Goal: Transaction & Acquisition: Purchase product/service

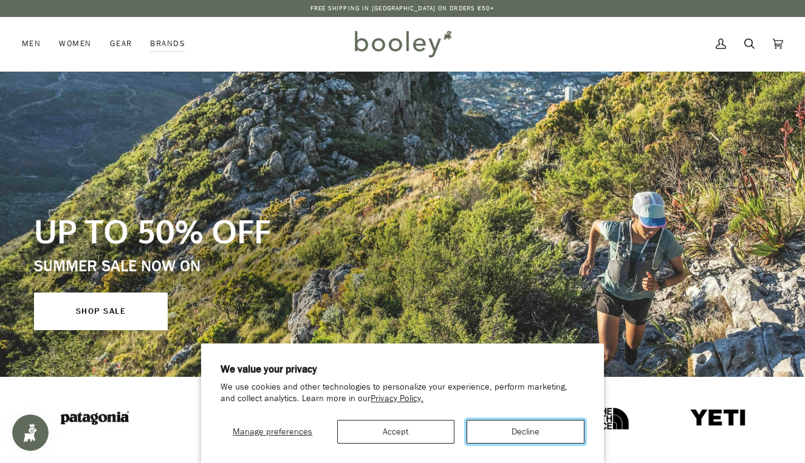
click at [550, 431] on button "Decline" at bounding box center [525, 432] width 118 height 24
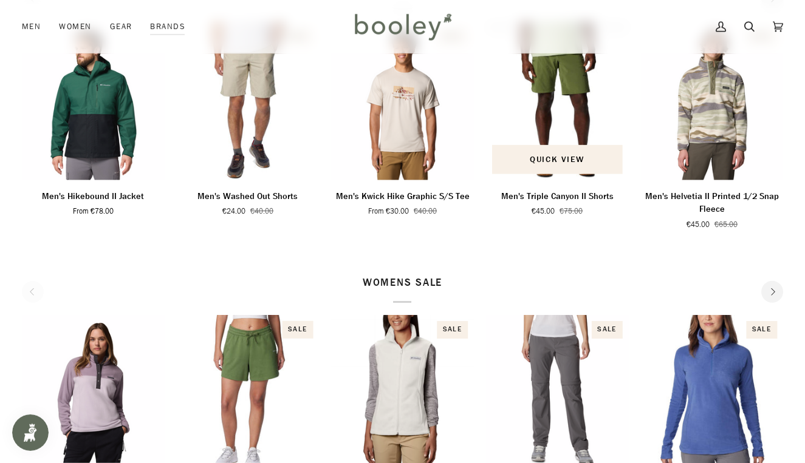
scroll to position [384, 0]
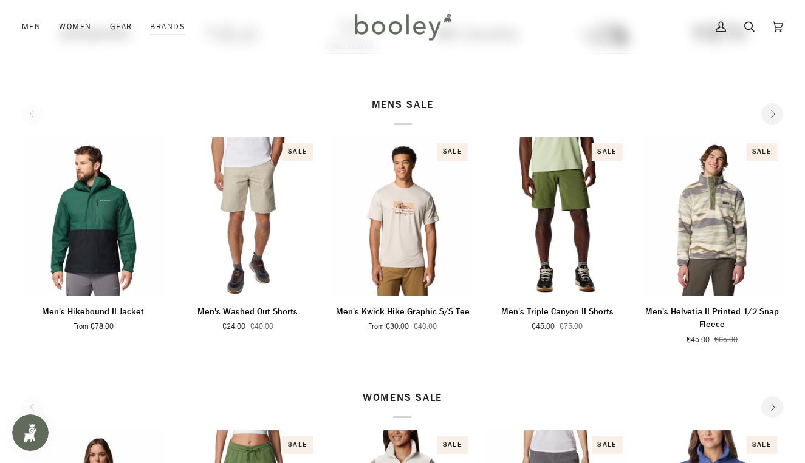
click at [406, 104] on p "MENS SALE" at bounding box center [403, 112] width 62 height 28
click at [768, 109] on button "Next" at bounding box center [772, 114] width 22 height 22
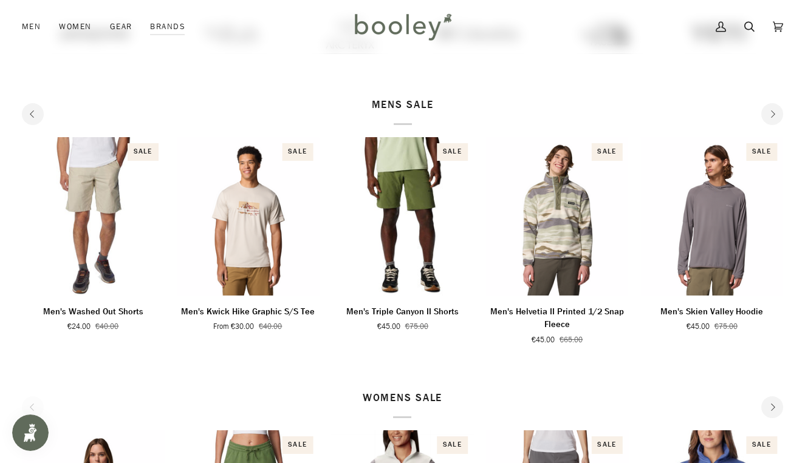
click at [769, 109] on button "Next" at bounding box center [772, 114] width 22 height 22
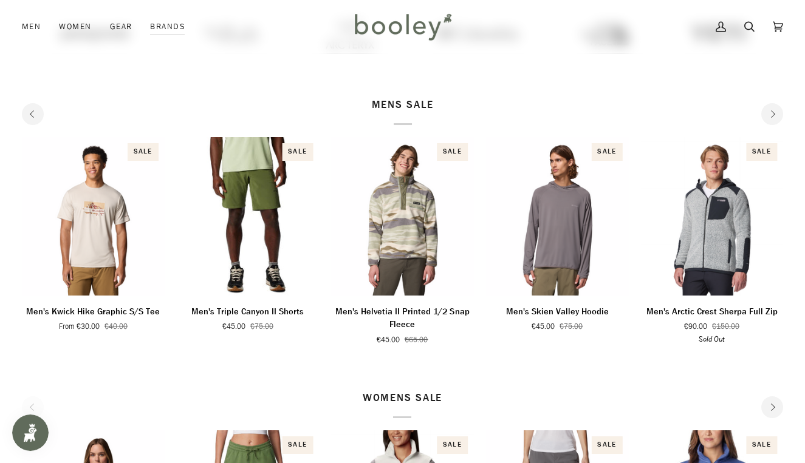
click at [769, 109] on button "Next" at bounding box center [772, 114] width 22 height 22
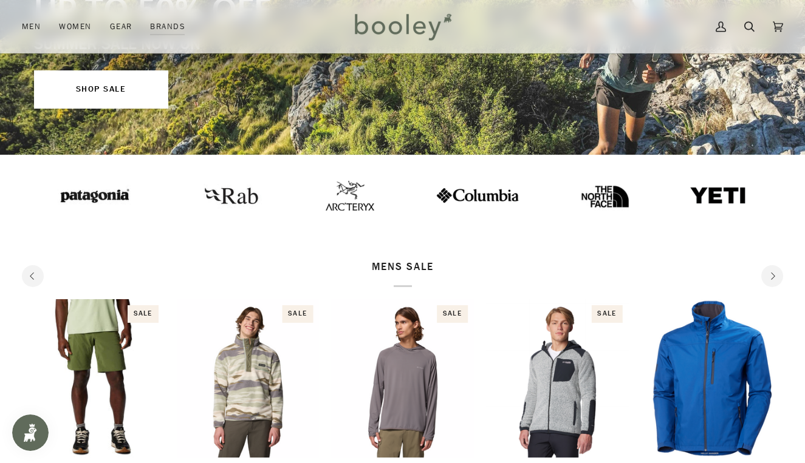
scroll to position [192, 0]
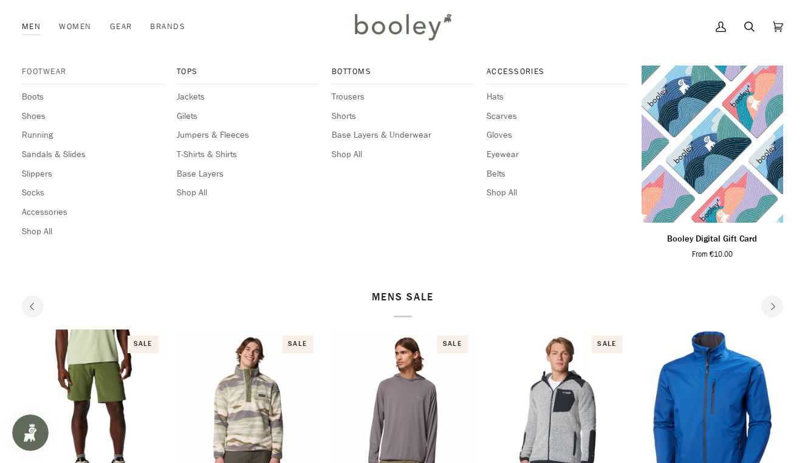
click at [43, 74] on span "Footwear" at bounding box center [92, 72] width 141 height 12
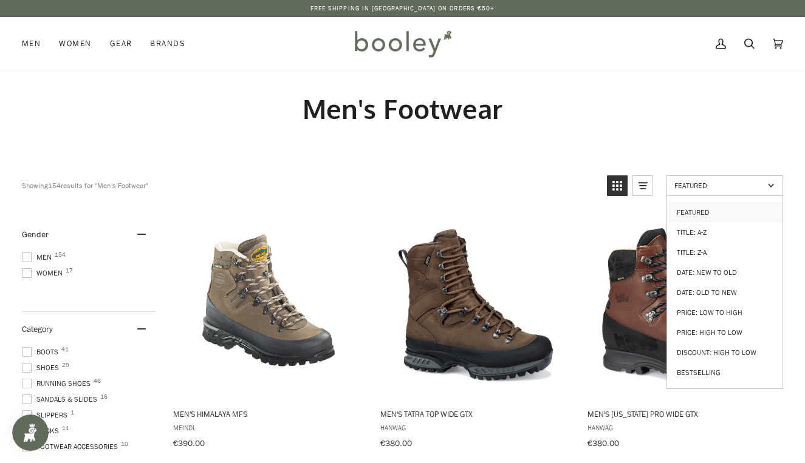
click at [718, 186] on span "Featured" at bounding box center [718, 185] width 89 height 10
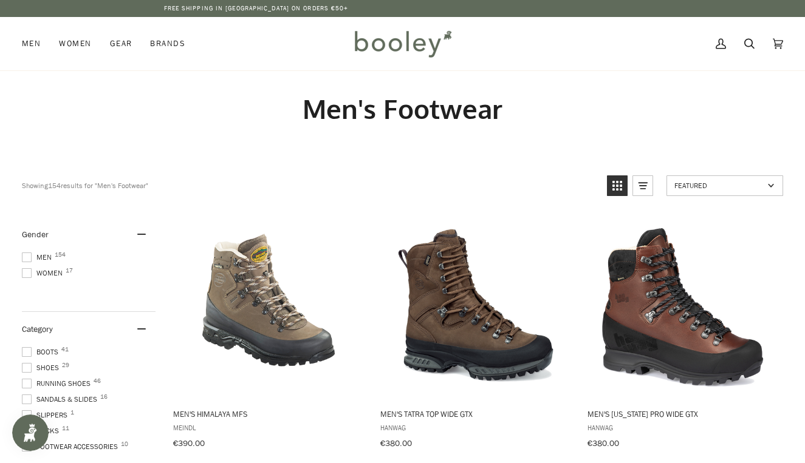
click at [718, 186] on span "Featured" at bounding box center [718, 185] width 89 height 10
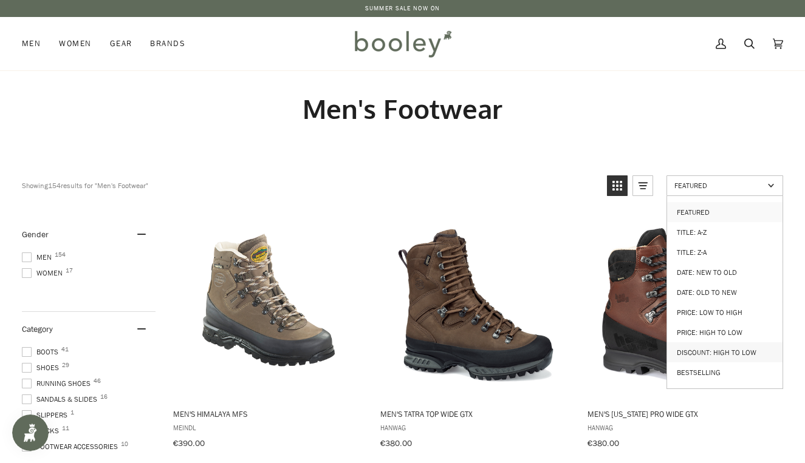
click at [733, 342] on link "Discount: High to Low" at bounding box center [724, 352] width 115 height 20
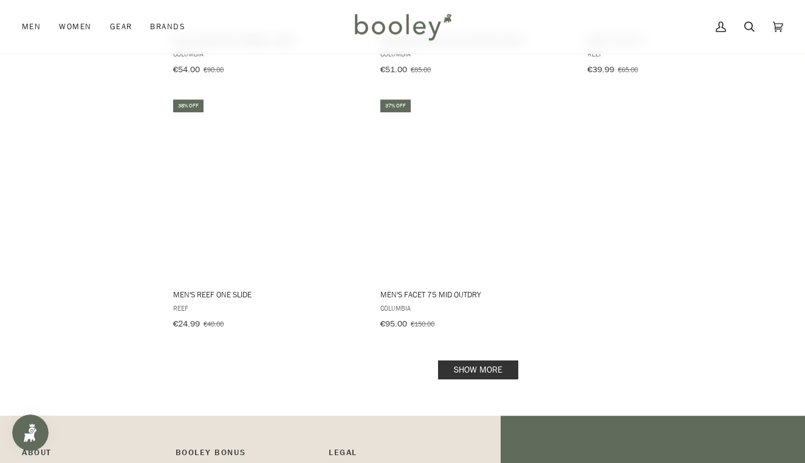
scroll to position [1667, 0]
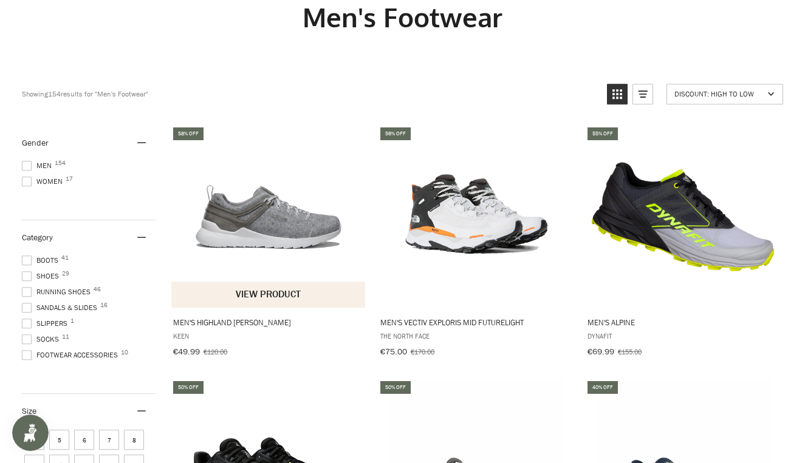
scroll to position [0, 0]
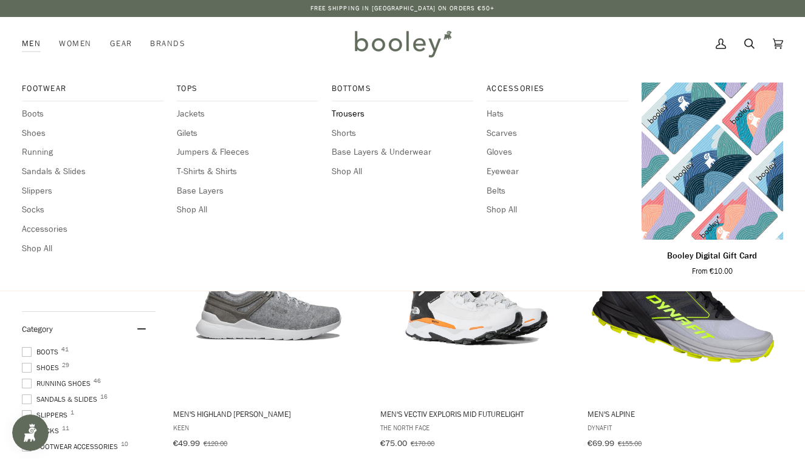
click at [353, 117] on span "Trousers" at bounding box center [402, 113] width 141 height 13
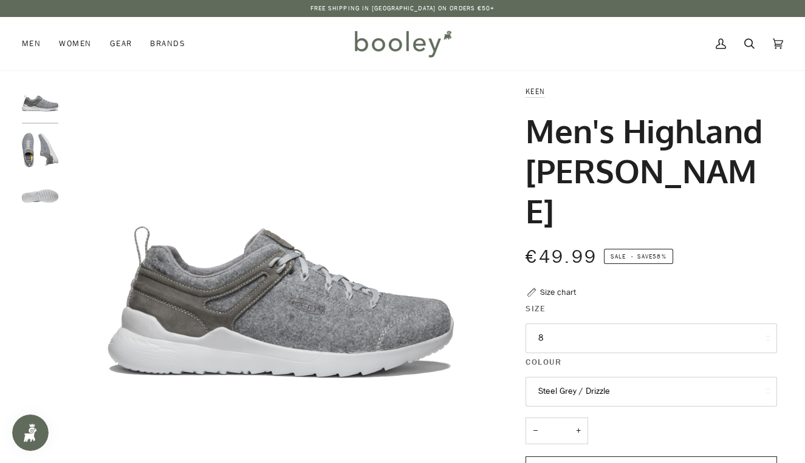
click at [541, 324] on button "8" at bounding box center [650, 339] width 251 height 30
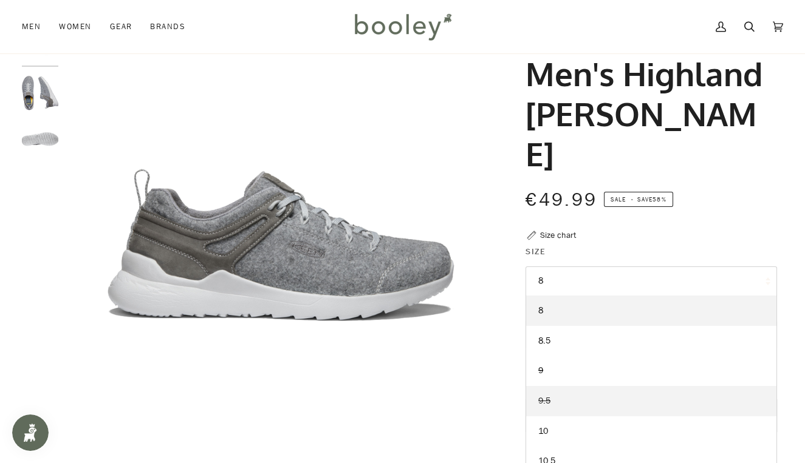
scroll to position [64, 0]
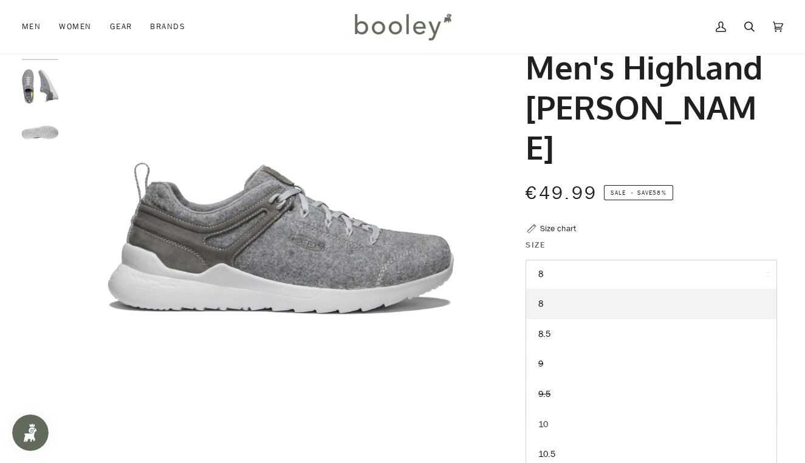
click at [534, 410] on link "10" at bounding box center [651, 425] width 250 height 30
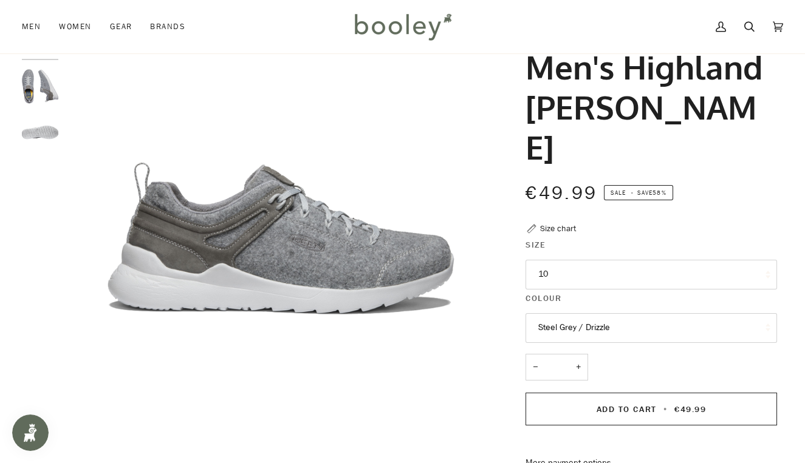
click at [55, 139] on img "Men's Highland Arway Steel Grey / Drizzle - Booley Galway" at bounding box center [40, 132] width 36 height 36
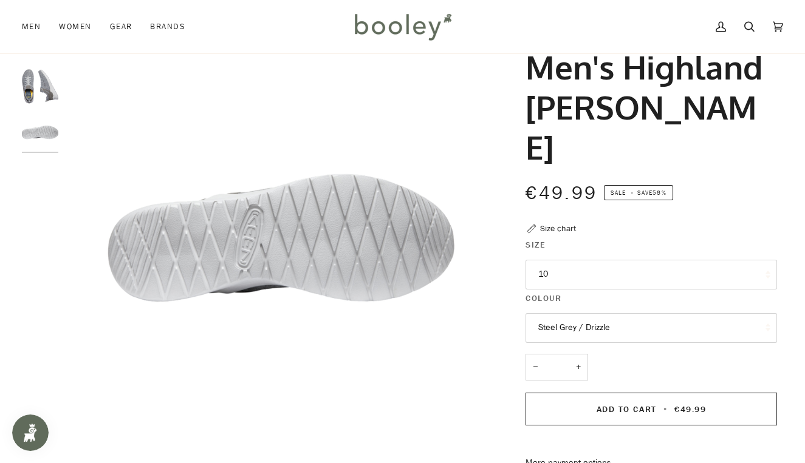
click at [49, 92] on img "Men's Highland Arway Steel Grey / Drizzle - Booley Galway" at bounding box center [40, 86] width 36 height 36
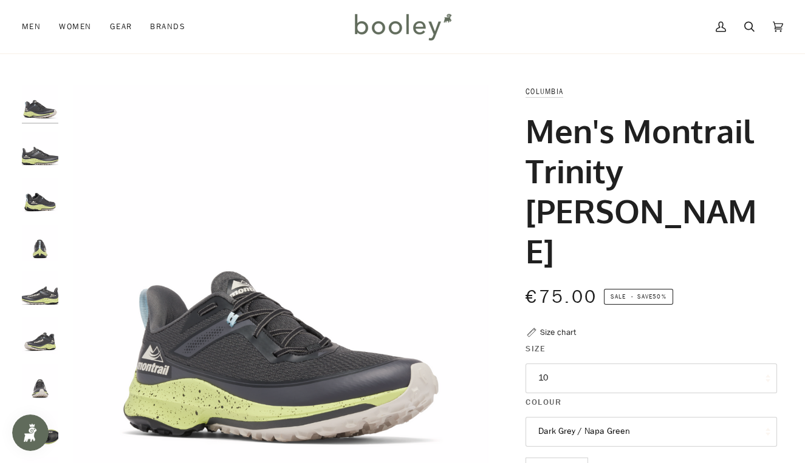
scroll to position [64, 0]
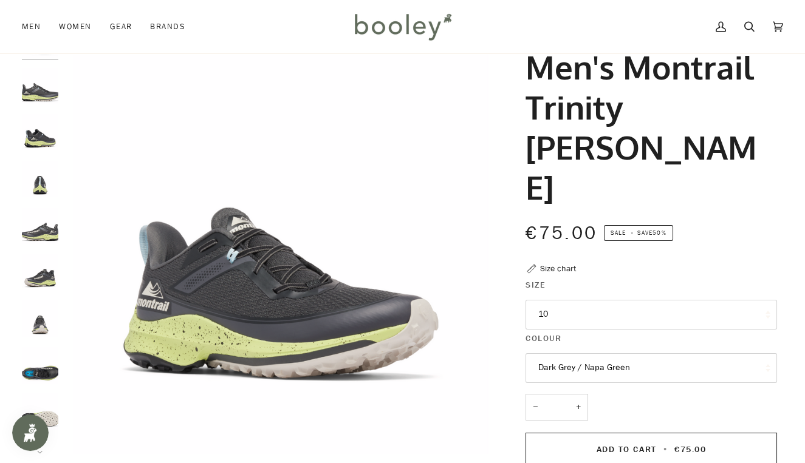
click at [587, 300] on button "10" at bounding box center [650, 315] width 251 height 30
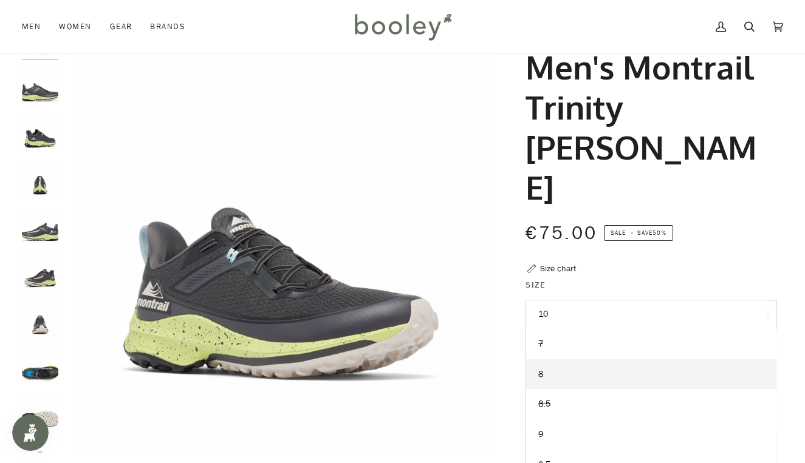
scroll to position [59, 0]
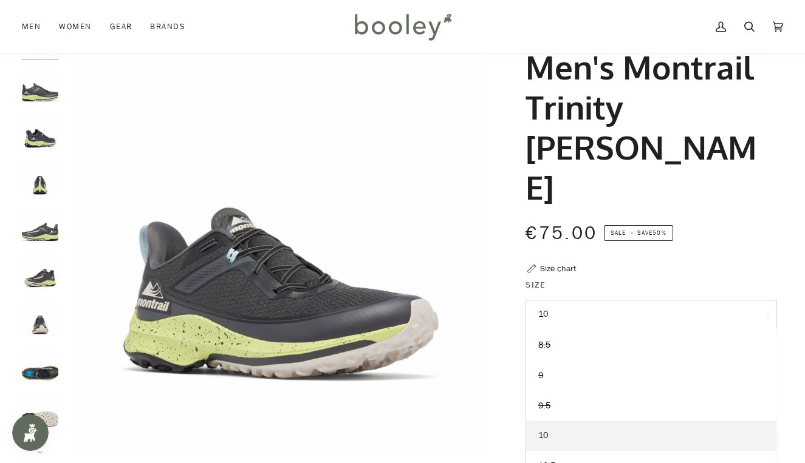
click at [562, 262] on div "Size chart" at bounding box center [558, 268] width 36 height 13
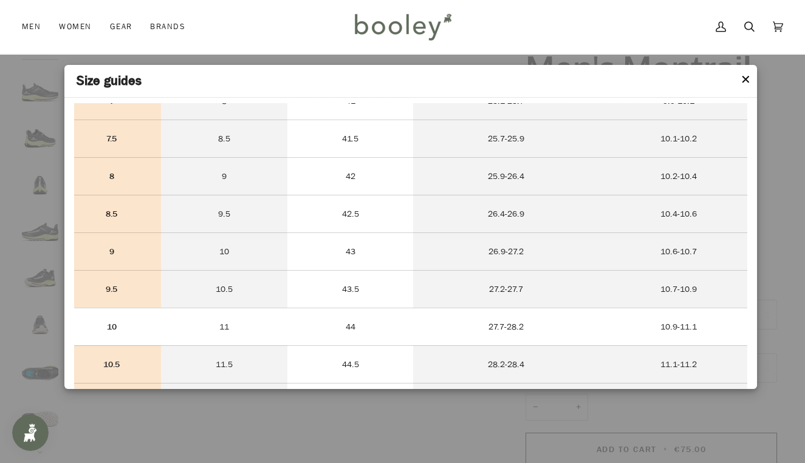
scroll to position [2501, 0]
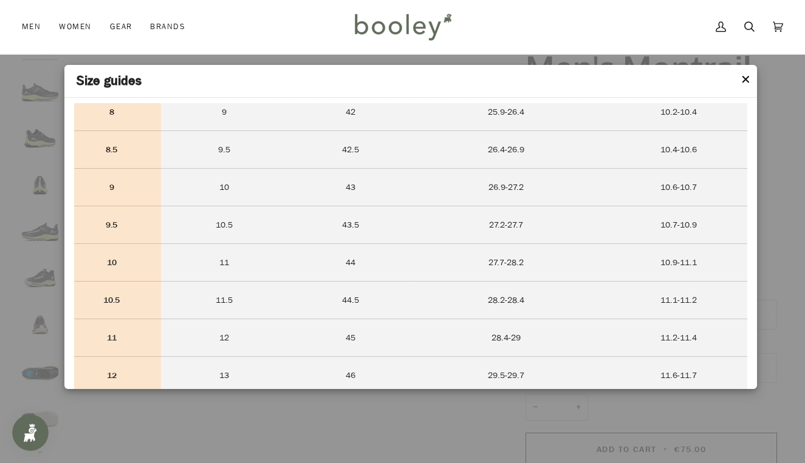
click at [746, 86] on button "✕" at bounding box center [745, 80] width 10 height 18
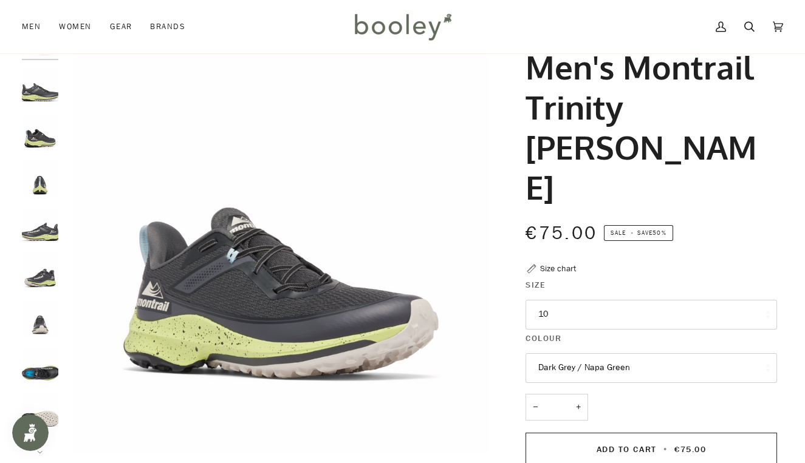
click at [539, 300] on button "10" at bounding box center [650, 315] width 251 height 30
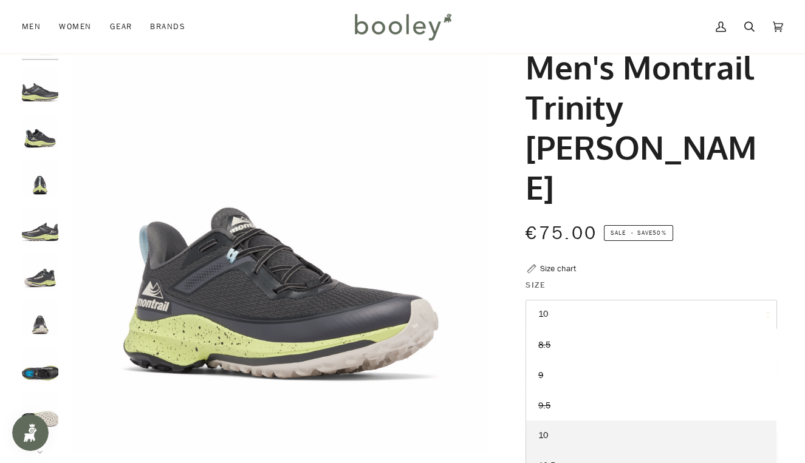
click at [545, 460] on span "10.5" at bounding box center [546, 466] width 17 height 12
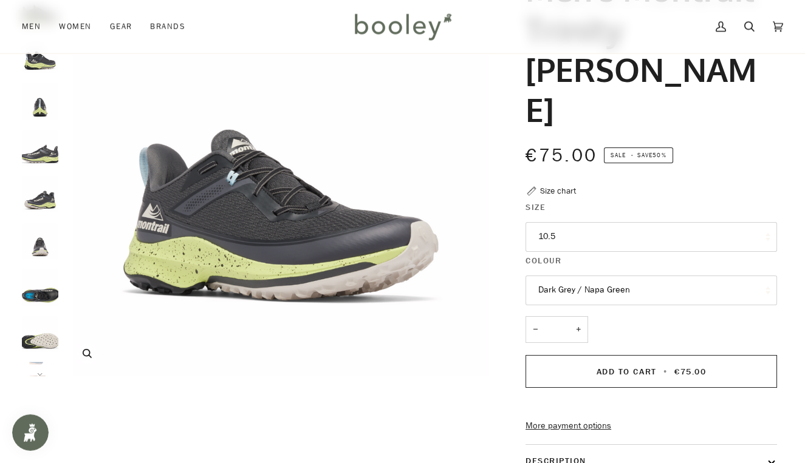
scroll to position [128, 0]
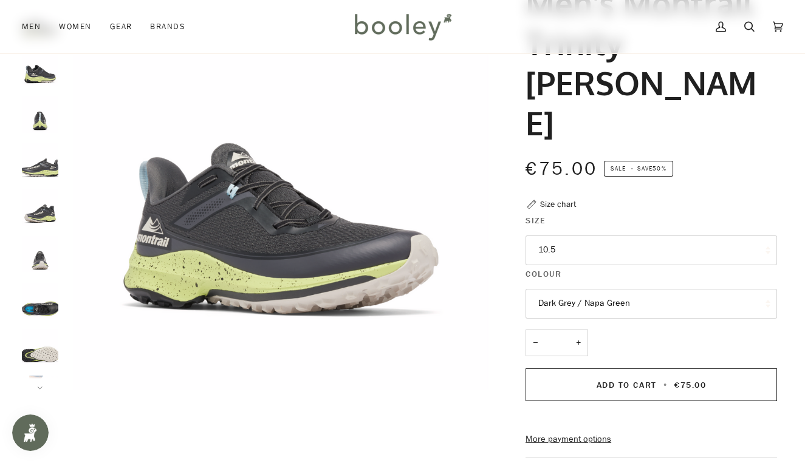
click at [47, 216] on img "Columbia Men's Montrail Trinity AG II Dark Grey / Napa Green - Booley Galway" at bounding box center [40, 207] width 36 height 36
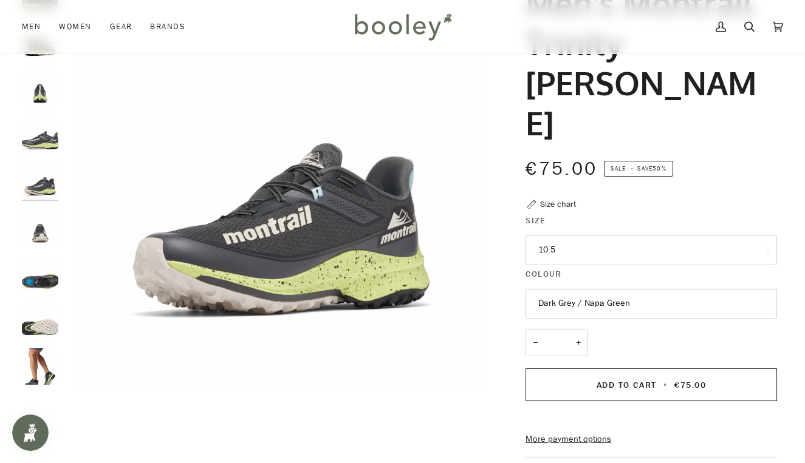
scroll to position [31, 0]
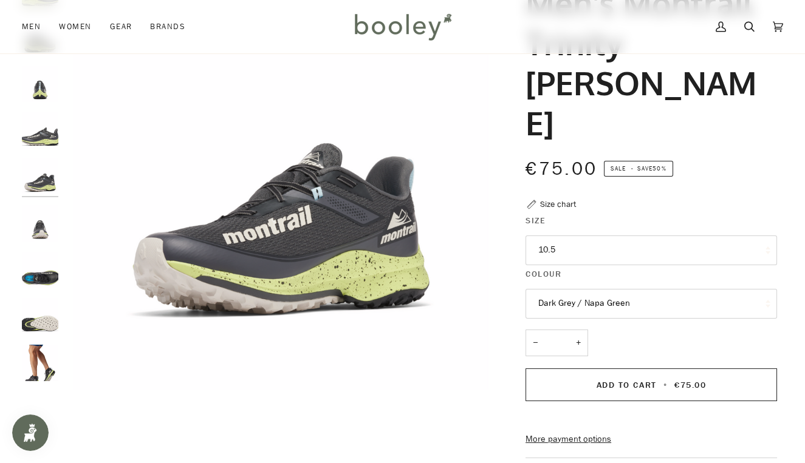
click at [49, 182] on img "Columbia Men's Montrail Trinity AG II Dark Grey / Napa Green - Booley Galway" at bounding box center [40, 176] width 36 height 36
click at [47, 151] on div at bounding box center [43, 173] width 43 height 433
click at [47, 137] on img "Columbia Men's Montrail Trinity AG II Dark Grey / Napa Green - Booley Galway" at bounding box center [40, 130] width 36 height 36
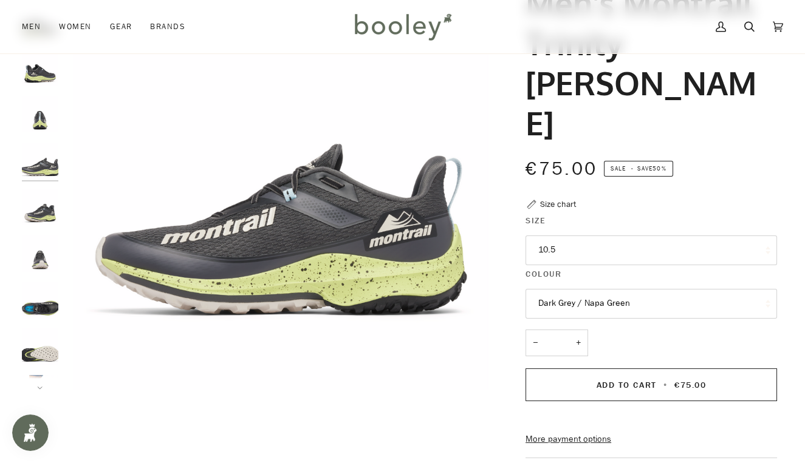
scroll to position [0, 0]
click at [44, 389] on button "Next" at bounding box center [40, 381] width 36 height 18
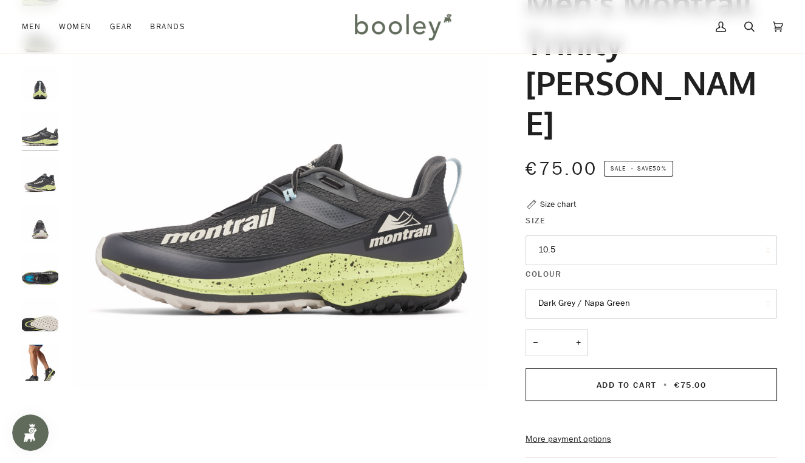
scroll to position [31, 0]
click at [41, 367] on img "Columbia Men's Montrail Trinity AG II Dark Grey / Napa Green - Booley Galway" at bounding box center [40, 363] width 36 height 36
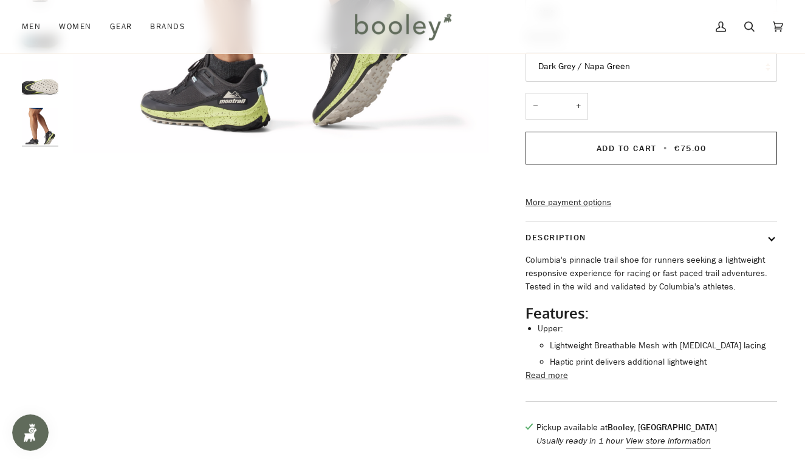
scroll to position [384, 0]
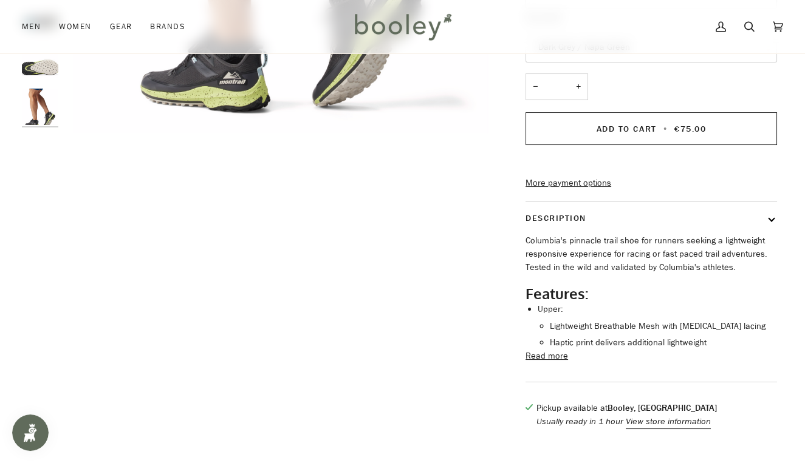
click at [546, 350] on button "Read more" at bounding box center [546, 356] width 43 height 13
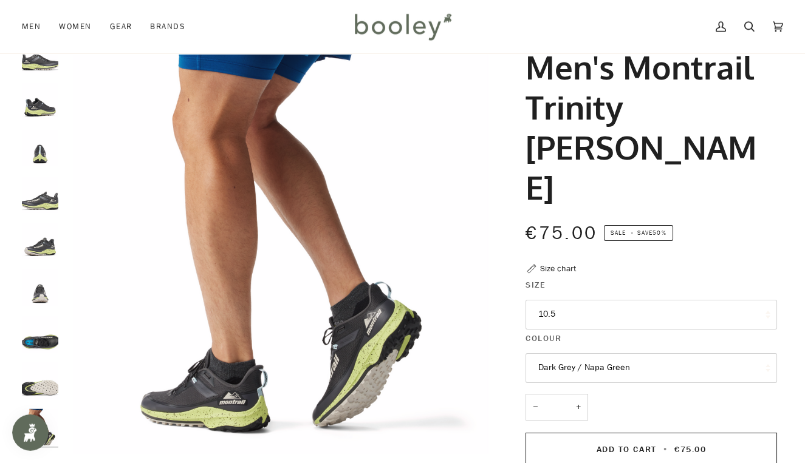
scroll to position [0, 0]
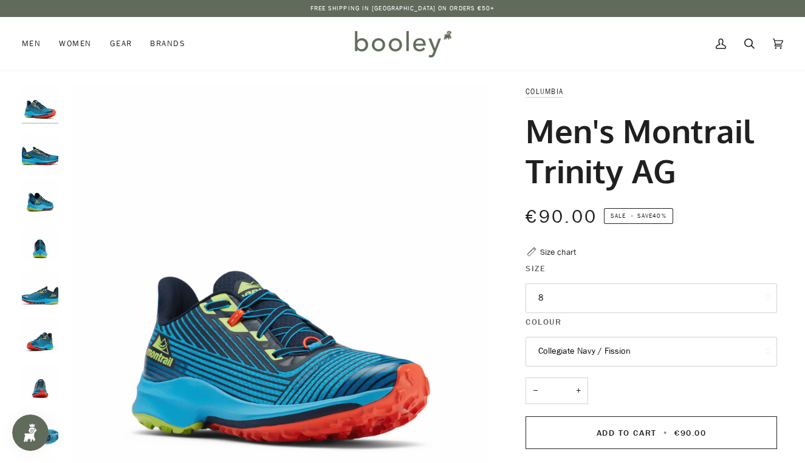
click at [564, 299] on button "8" at bounding box center [650, 299] width 251 height 30
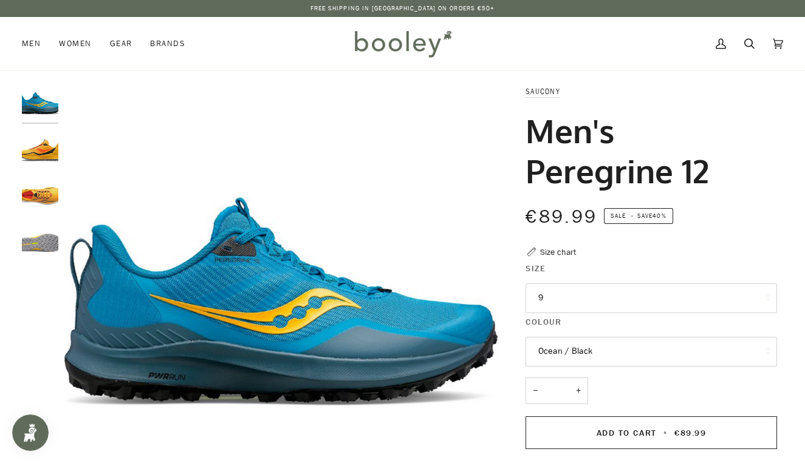
click at [543, 296] on button "9" at bounding box center [650, 299] width 251 height 30
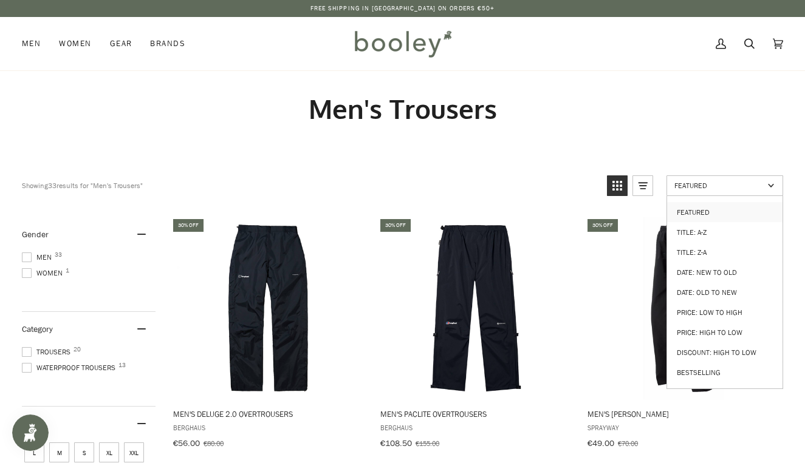
click at [692, 185] on span "Featured" at bounding box center [718, 185] width 89 height 10
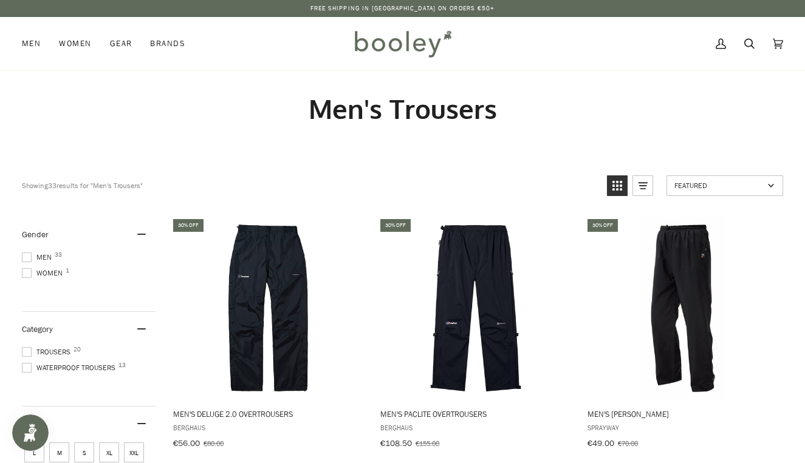
click at [692, 185] on span "Featured" at bounding box center [718, 185] width 89 height 10
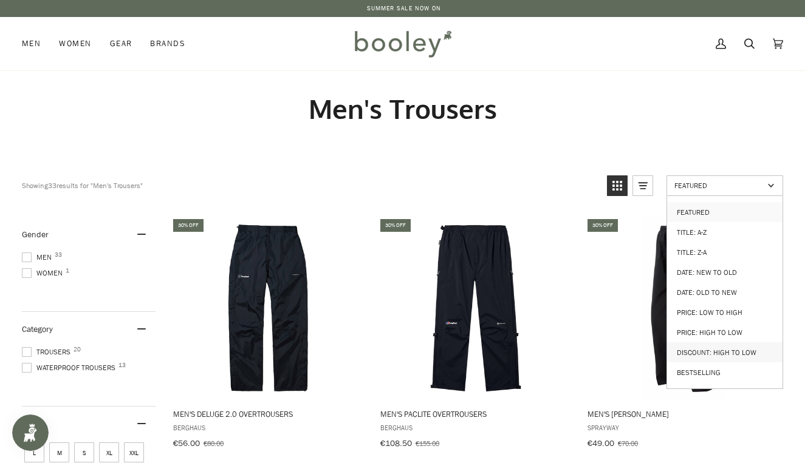
click at [718, 343] on link "Discount: High to Low" at bounding box center [724, 352] width 115 height 20
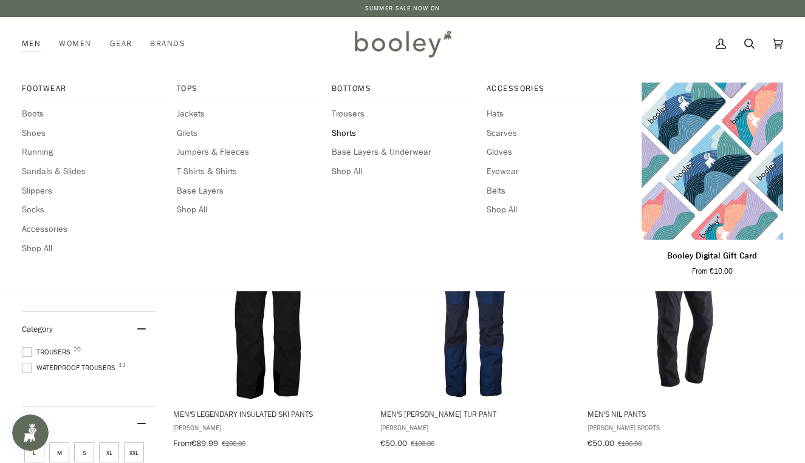
click at [346, 135] on span "Shorts" at bounding box center [402, 133] width 141 height 13
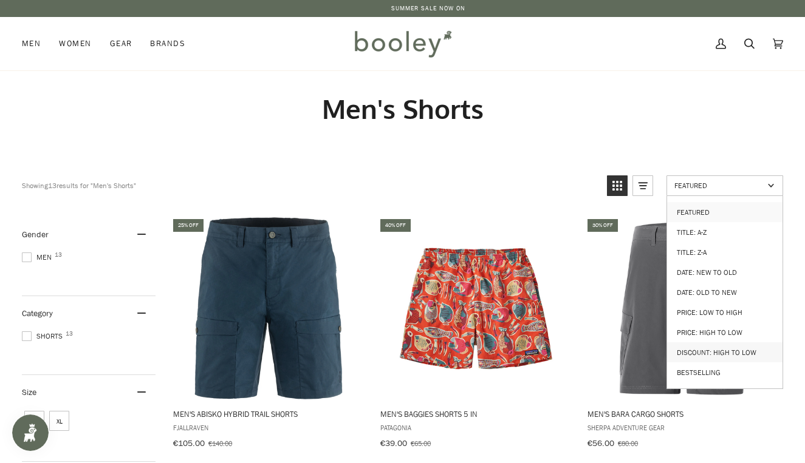
click at [717, 342] on link "Discount: High to Low" at bounding box center [724, 352] width 115 height 20
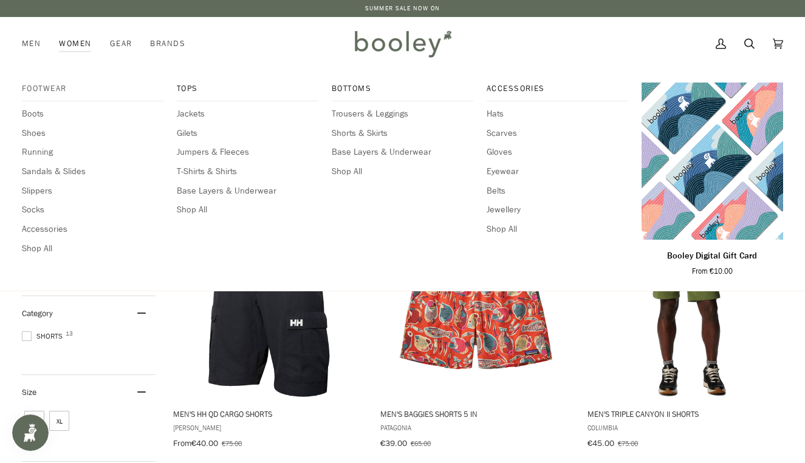
click at [35, 87] on span "Footwear" at bounding box center [92, 89] width 141 height 12
click at [57, 90] on span "Footwear" at bounding box center [92, 89] width 141 height 12
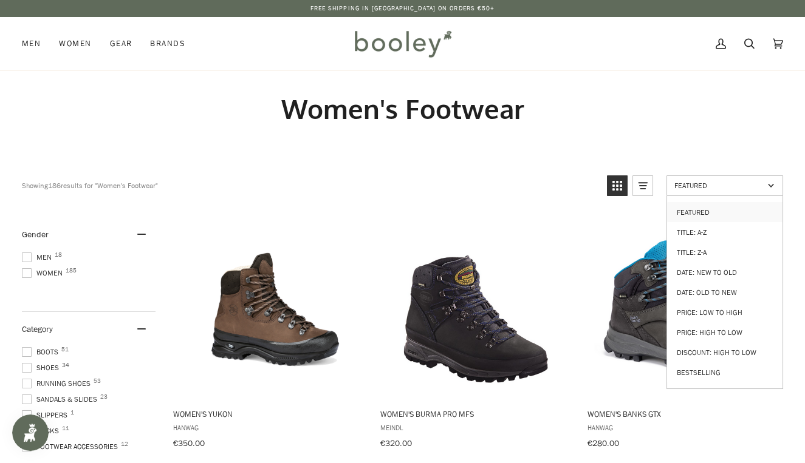
click at [731, 188] on span "Featured" at bounding box center [718, 185] width 89 height 10
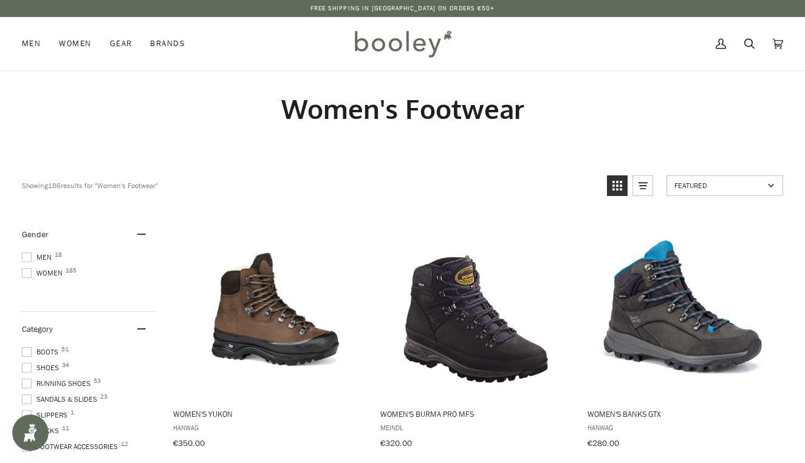
click at [731, 188] on span "Featured" at bounding box center [718, 185] width 89 height 10
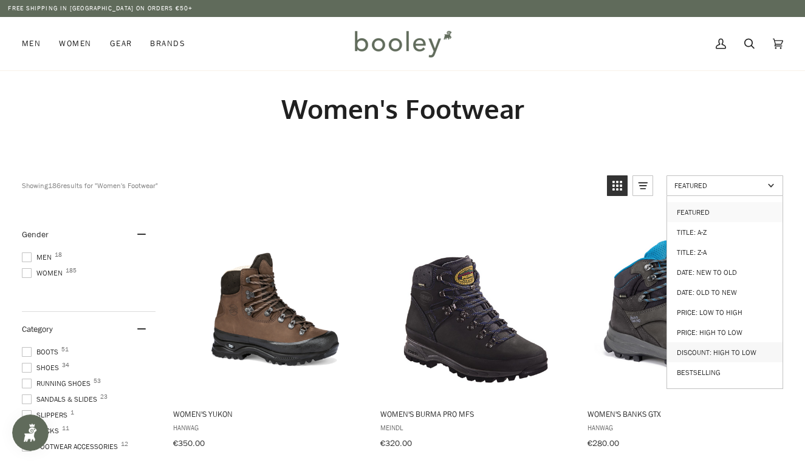
click at [709, 342] on link "Discount: High to Low" at bounding box center [724, 352] width 115 height 20
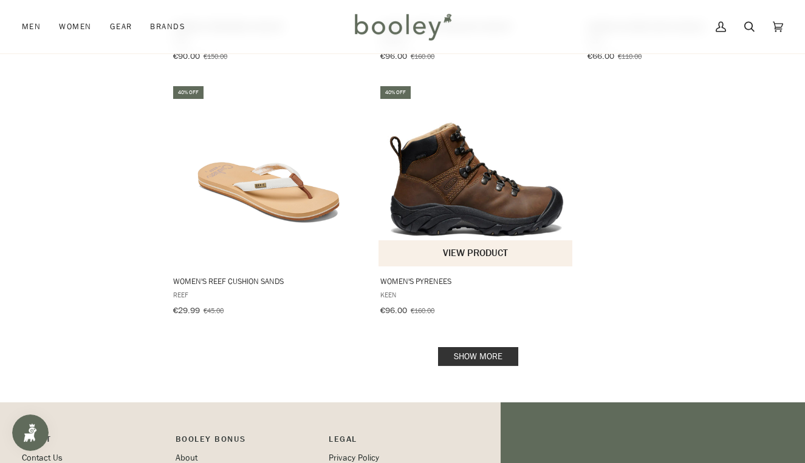
scroll to position [1667, 0]
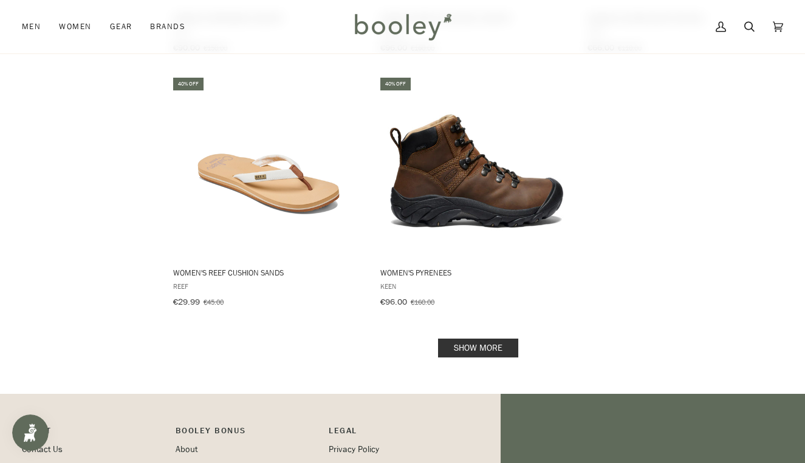
click at [480, 339] on link "Show more" at bounding box center [478, 348] width 80 height 19
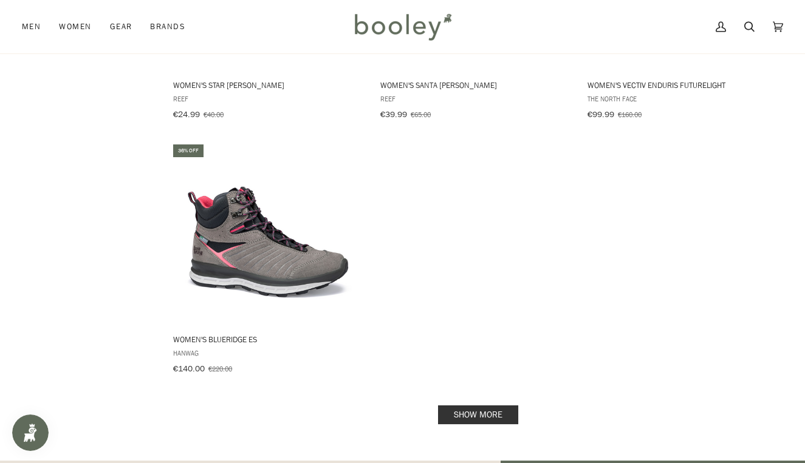
scroll to position [3398, 0]
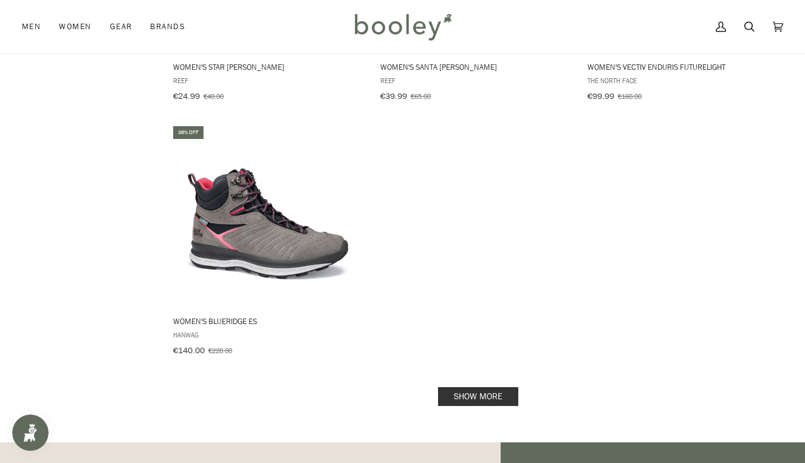
click at [455, 387] on link "Show more" at bounding box center [478, 396] width 80 height 19
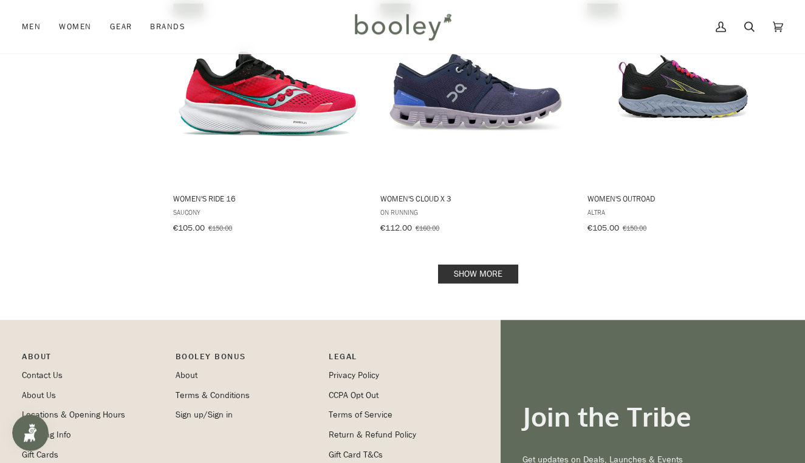
scroll to position [5066, 0]
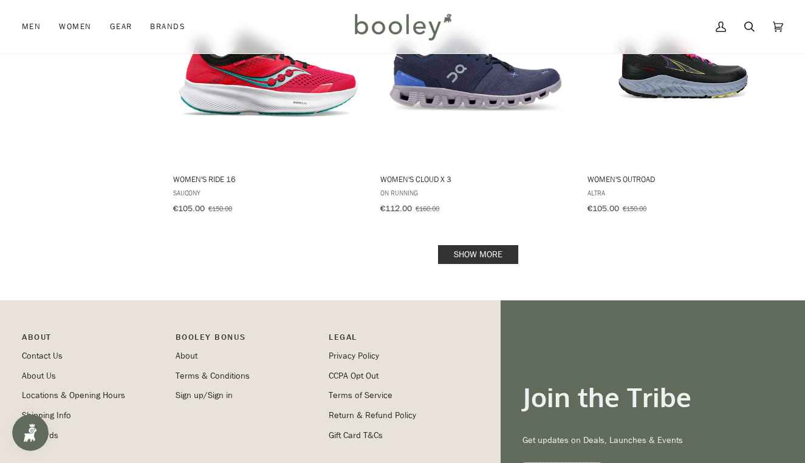
click at [463, 245] on link "Show more" at bounding box center [478, 254] width 80 height 19
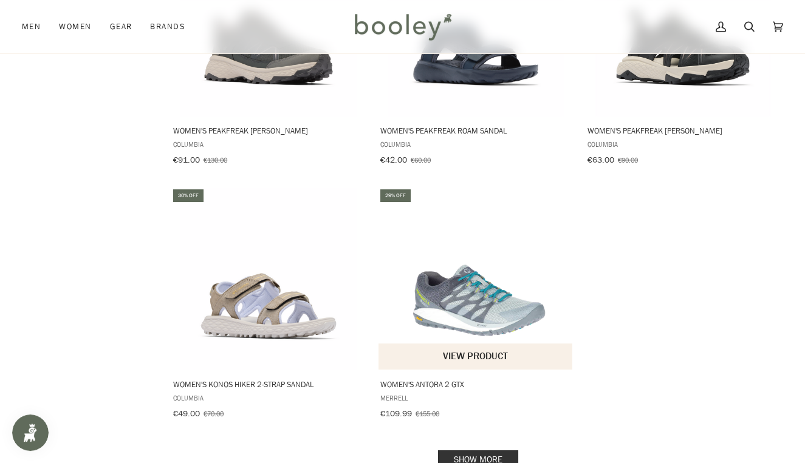
scroll to position [6669, 0]
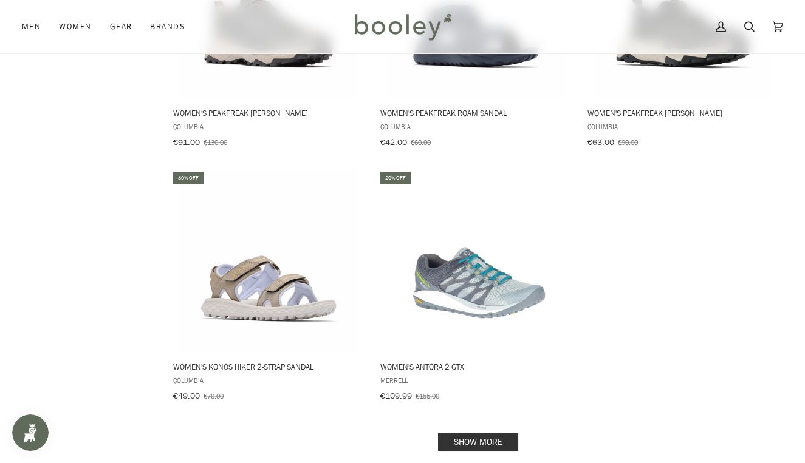
click at [457, 433] on link "Show more" at bounding box center [478, 442] width 80 height 19
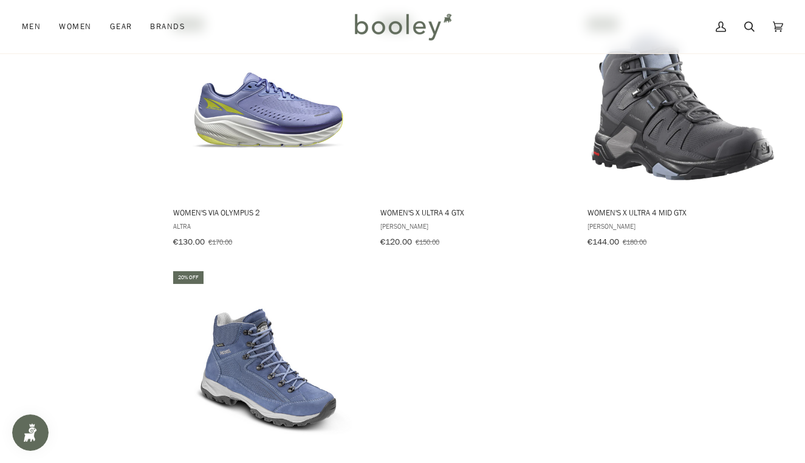
scroll to position [8400, 0]
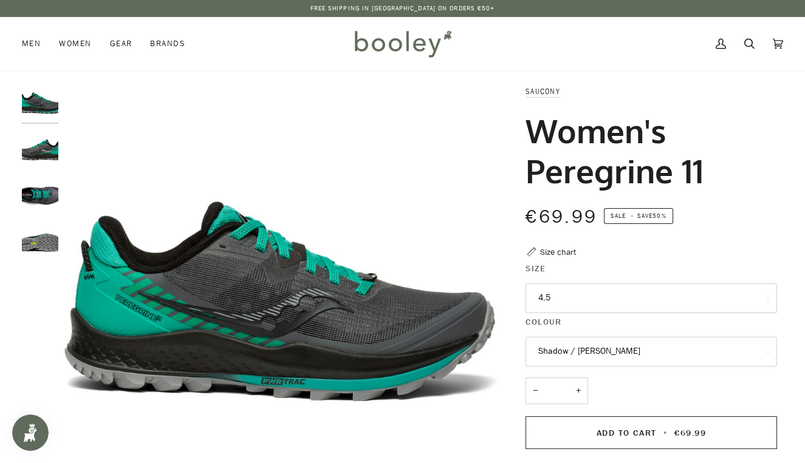
click at [571, 307] on button "4.5" at bounding box center [650, 299] width 251 height 30
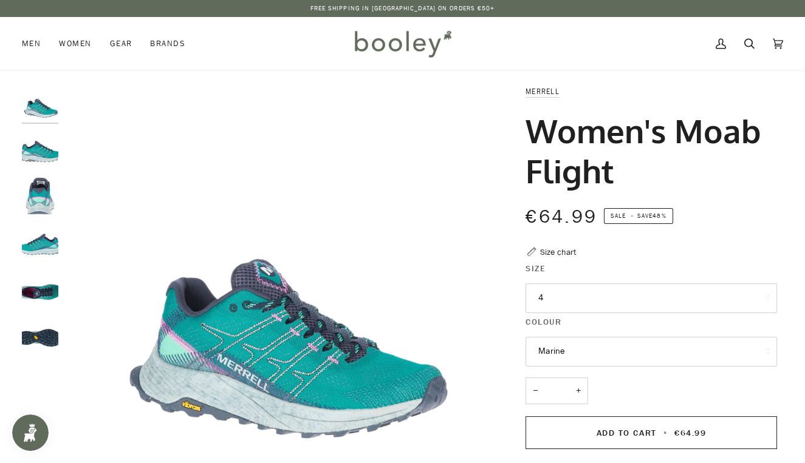
click at [546, 295] on button "4" at bounding box center [650, 299] width 251 height 30
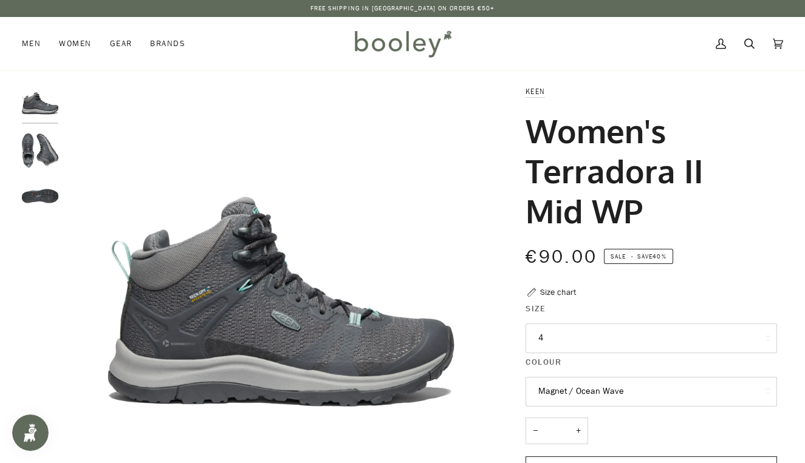
click at [564, 336] on button "4" at bounding box center [650, 339] width 251 height 30
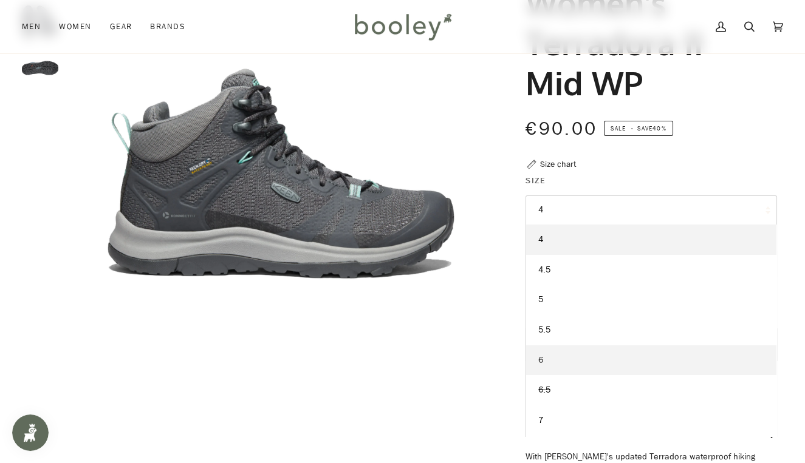
scroll to position [59, 0]
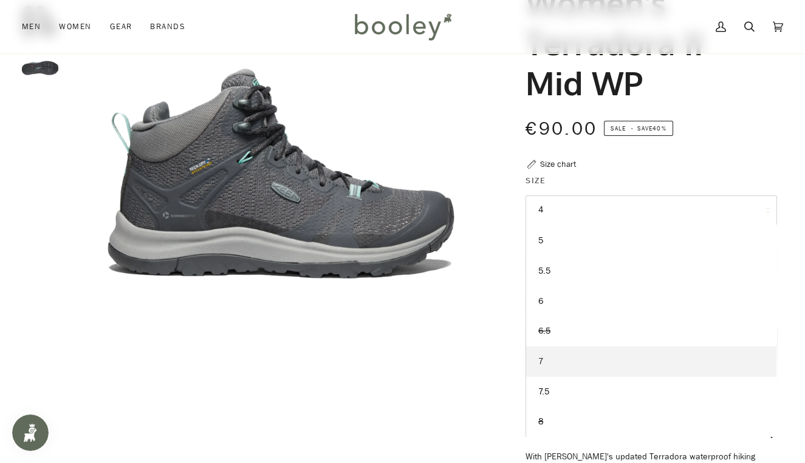
click at [543, 359] on link "7" at bounding box center [651, 362] width 250 height 30
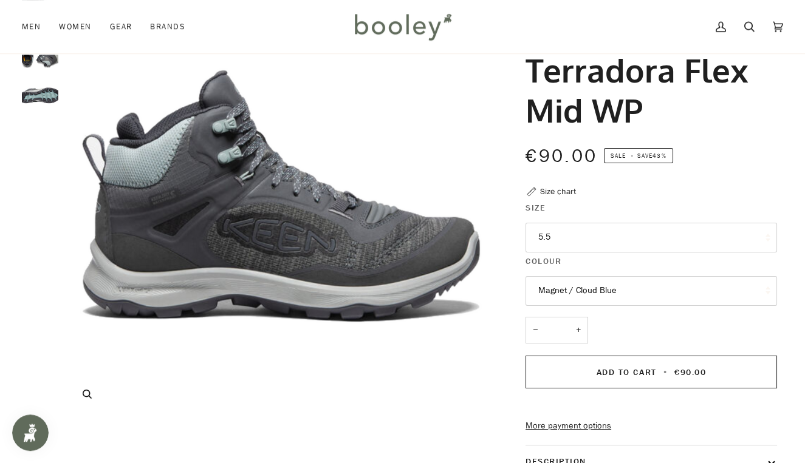
scroll to position [128, 0]
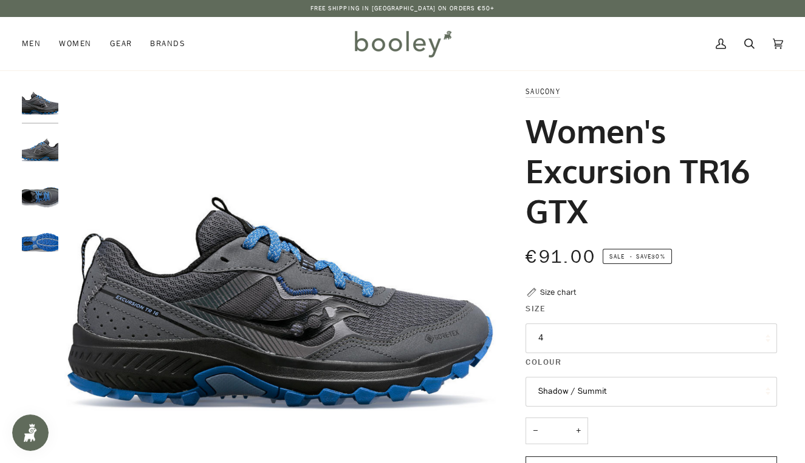
click at [558, 339] on button "4" at bounding box center [650, 339] width 251 height 30
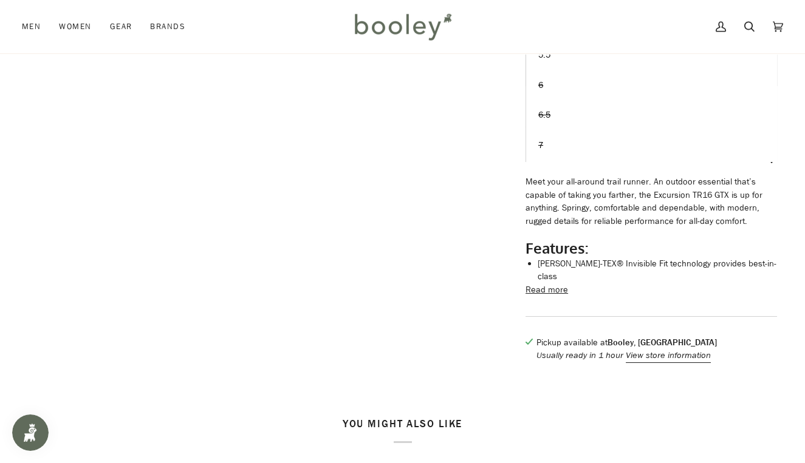
scroll to position [384, 0]
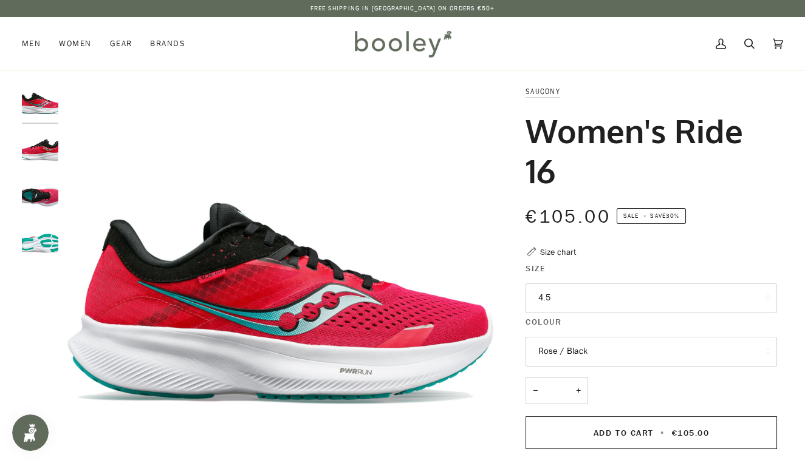
click at [562, 301] on button "4.5" at bounding box center [650, 299] width 251 height 30
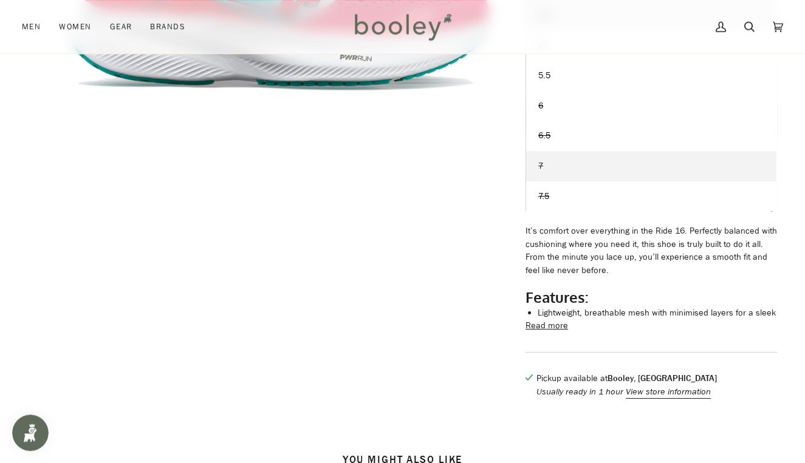
scroll to position [321, 0]
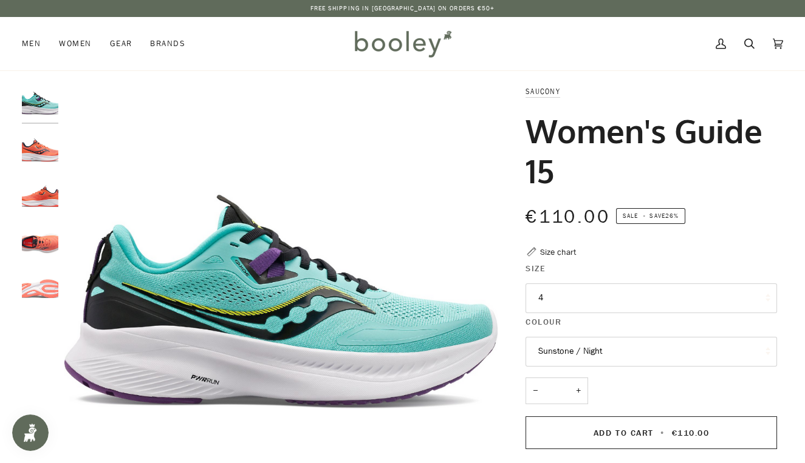
click at [563, 295] on button "4" at bounding box center [650, 299] width 251 height 30
